Goal: Check status: Check status

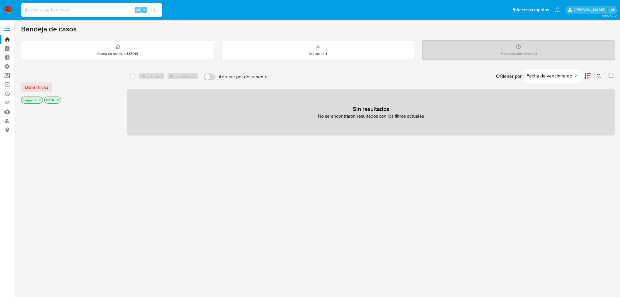
click at [80, 6] on input at bounding box center [91, 10] width 141 height 8
paste input "2186268279"
type input "2186268279"
click at [152, 10] on icon "search-icon" at bounding box center [154, 10] width 5 height 5
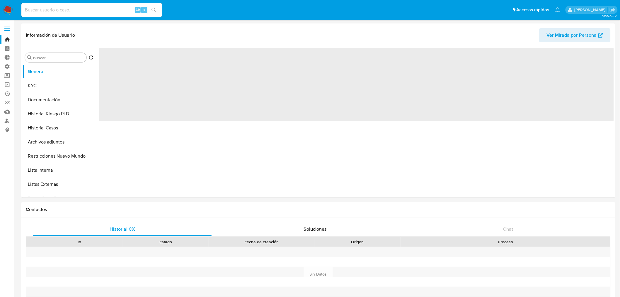
select select "10"
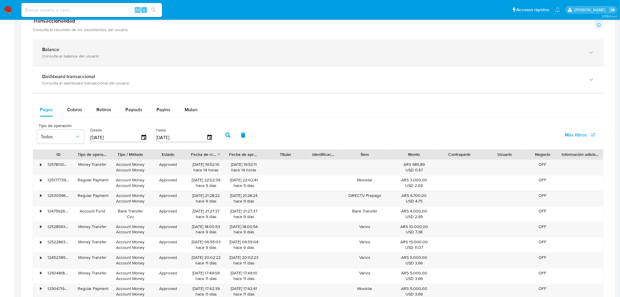
scroll to position [260, 0]
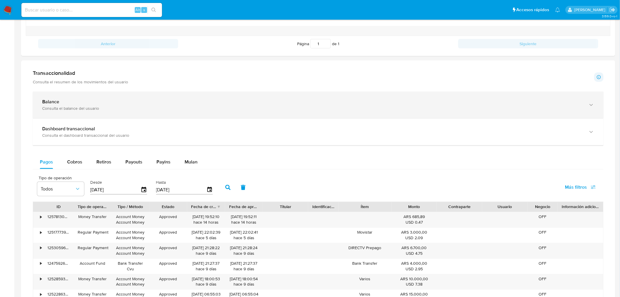
click at [70, 104] on div "Balance" at bounding box center [312, 102] width 541 height 6
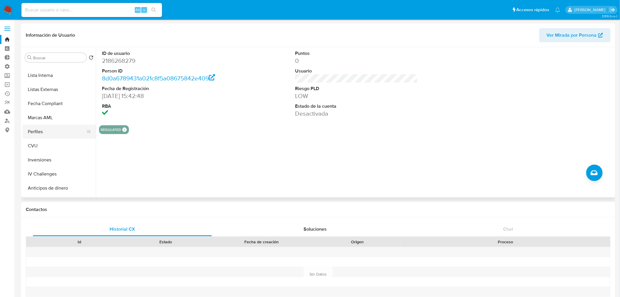
scroll to position [98, 0]
click at [43, 159] on button "Inversiones" at bounding box center [57, 157] width 69 height 14
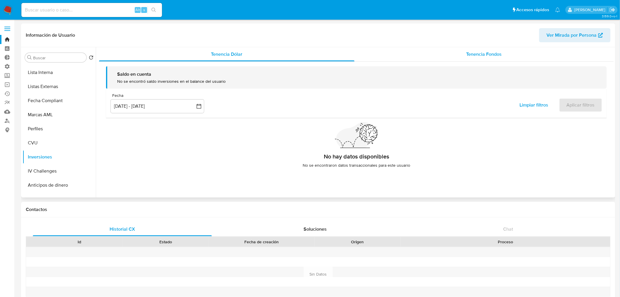
click at [476, 51] on span "Tenencia Fondos" at bounding box center [484, 54] width 35 height 7
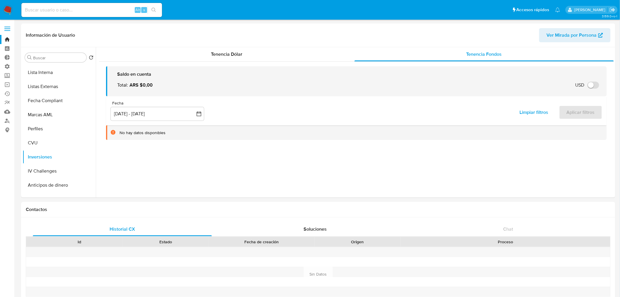
click at [97, 7] on input at bounding box center [91, 10] width 141 height 8
paste input "2186268279"
type input "2186268279"
